Goal: Task Accomplishment & Management: Manage account settings

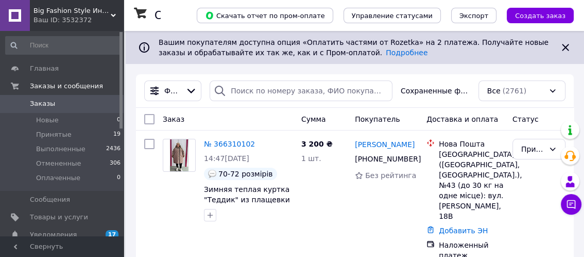
click at [97, 104] on span "0" at bounding box center [109, 103] width 28 height 9
click at [100, 121] on li "Новые 0" at bounding box center [63, 120] width 127 height 14
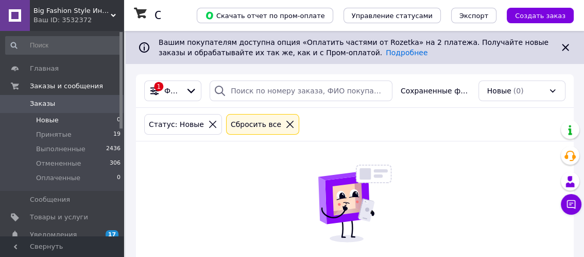
click at [95, 103] on span "0" at bounding box center [109, 103] width 28 height 9
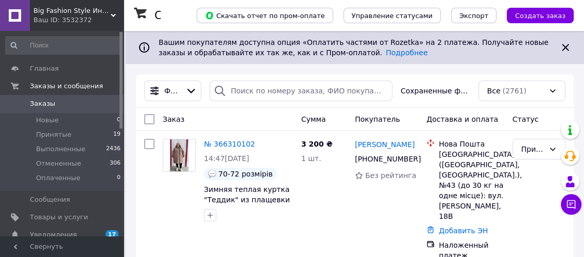
click at [564, 46] on icon at bounding box center [565, 47] width 7 height 7
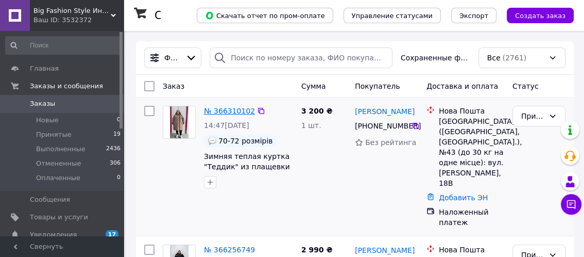
click at [237, 108] on link "№ 366310102" at bounding box center [229, 111] width 51 height 8
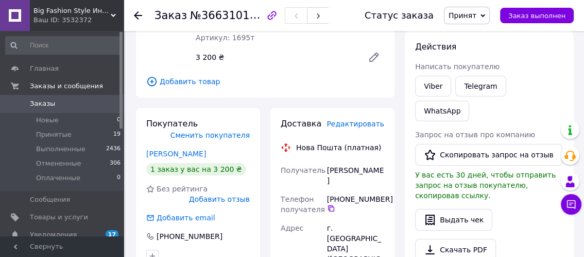
scroll to position [140, 0]
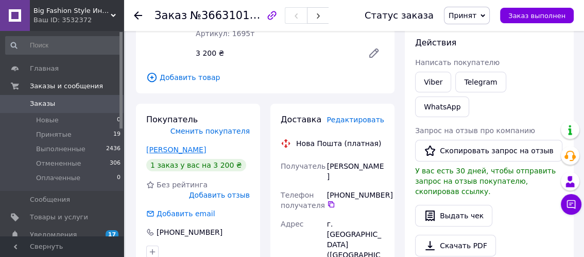
click at [191, 148] on link "[PERSON_NAME]" at bounding box center [176, 149] width 60 height 8
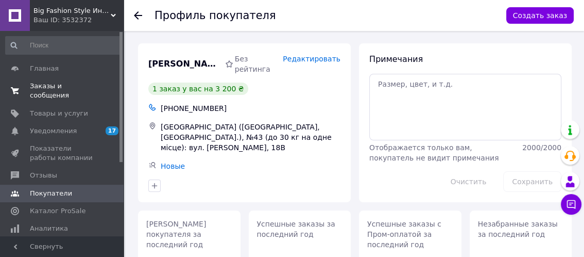
click at [87, 86] on span "Заказы и сообщения" at bounding box center [62, 90] width 65 height 19
